Goal: Check status

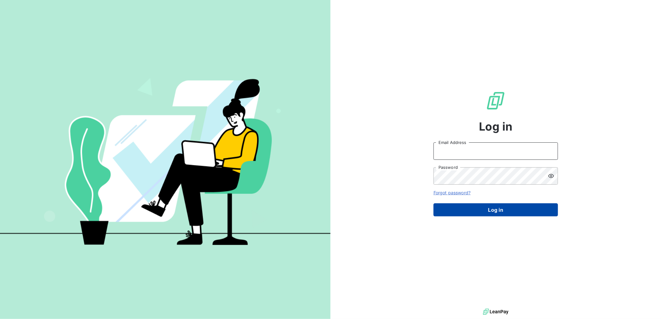
type input "[PERSON_NAME][EMAIL_ADDRESS][PERSON_NAME][DOMAIN_NAME]"
click at [512, 210] on button "Log in" at bounding box center [496, 210] width 125 height 13
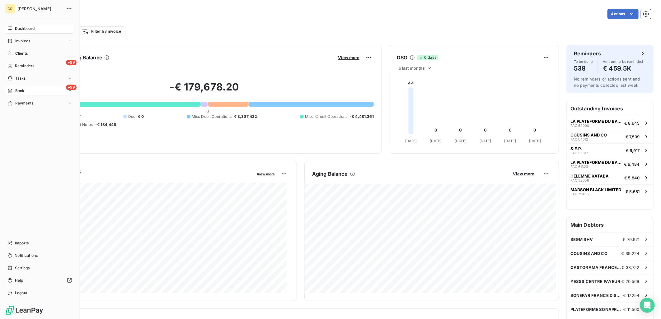
click at [33, 93] on div "+99 Bank" at bounding box center [39, 91] width 69 height 10
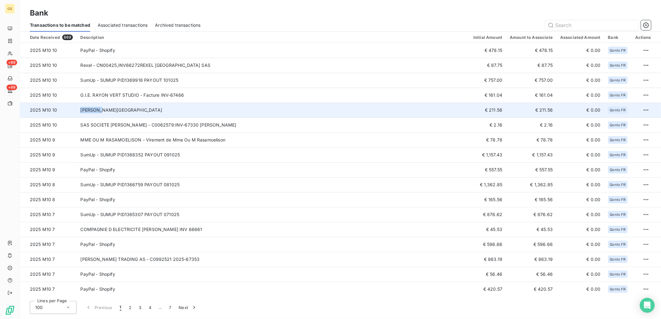
copy td "GOOSSENS"
drag, startPoint x: 77, startPoint y: 110, endPoint x: 103, endPoint y: 111, distance: 25.9
click at [103, 111] on td "[PERSON_NAME][GEOGRAPHIC_DATA]" at bounding box center [273, 110] width 393 height 15
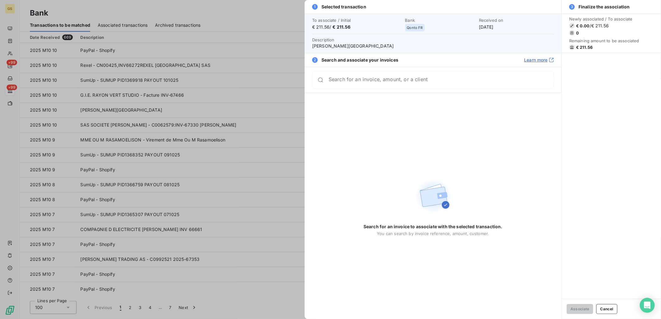
click at [229, 103] on div at bounding box center [330, 159] width 661 height 319
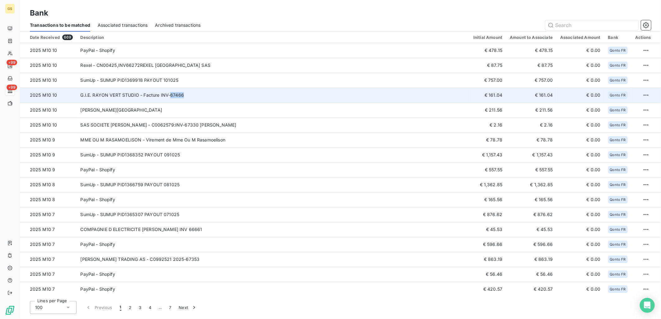
copy td "67466"
drag, startPoint x: 200, startPoint y: 99, endPoint x: 169, endPoint y: 98, distance: 31.5
click at [169, 98] on td "G.I.E. RAYON VERT STUDIO - Facture INV-67466" at bounding box center [273, 95] width 393 height 15
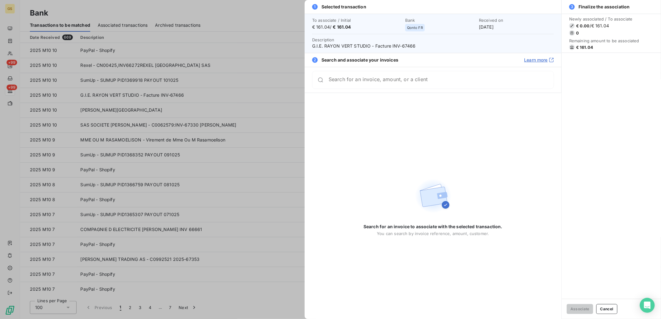
click at [268, 97] on div at bounding box center [330, 159] width 661 height 319
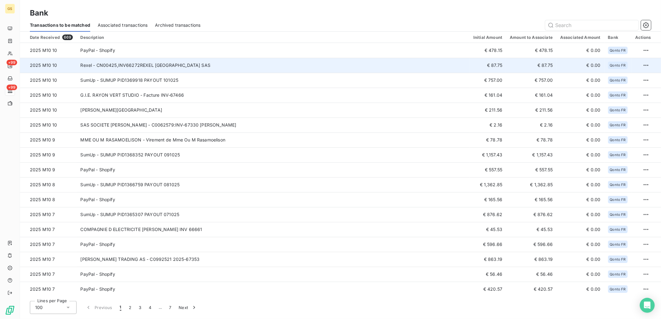
click at [271, 63] on td "Rexel - CN00425,INV66272REXEL [GEOGRAPHIC_DATA] SAS" at bounding box center [273, 65] width 393 height 15
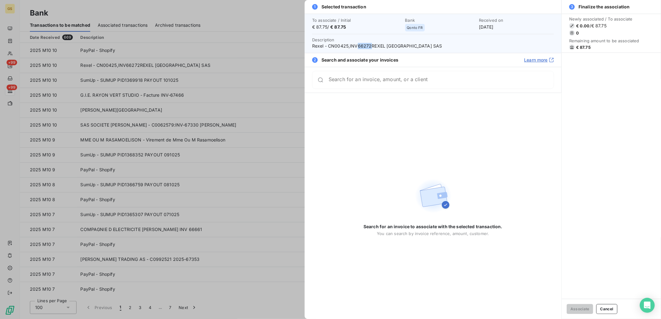
drag, startPoint x: 356, startPoint y: 46, endPoint x: 372, endPoint y: 45, distance: 15.9
click at [372, 45] on span "Rexel - CN00425,INV66272REXEL [GEOGRAPHIC_DATA] SAS" at bounding box center [433, 46] width 242 height 6
copy span "66272"
click at [187, 105] on div at bounding box center [330, 159] width 661 height 319
